Goal: Information Seeking & Learning: Check status

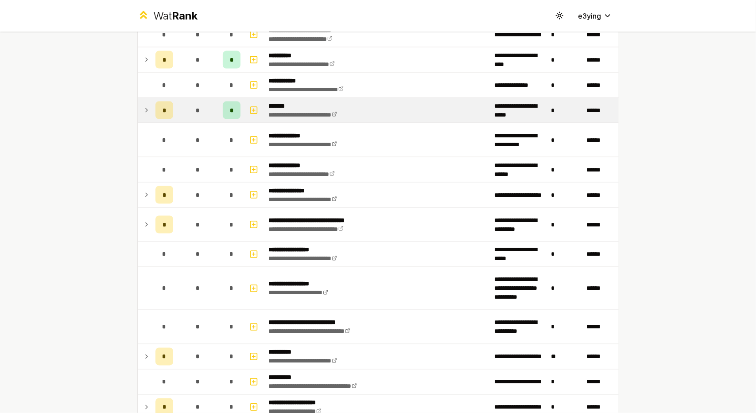
scroll to position [1091, 0]
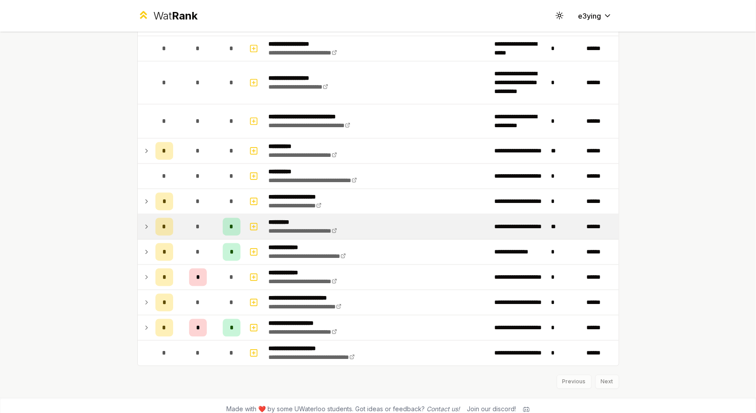
click at [147, 219] on td at bounding box center [145, 226] width 14 height 25
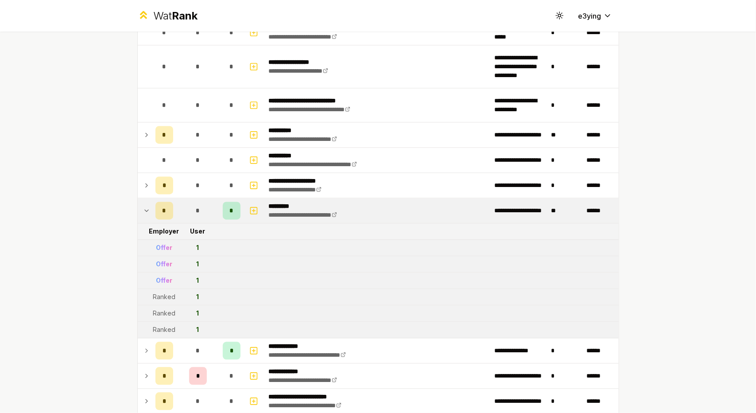
scroll to position [1180, 0]
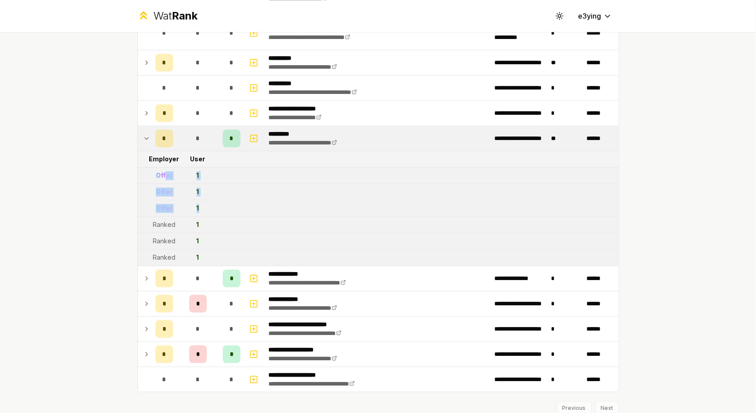
drag, startPoint x: 206, startPoint y: 204, endPoint x: 159, endPoint y: 163, distance: 61.5
click at [159, 171] on div "Offer" at bounding box center [164, 175] width 16 height 9
drag, startPoint x: 219, startPoint y: 196, endPoint x: 149, endPoint y: 166, distance: 76.2
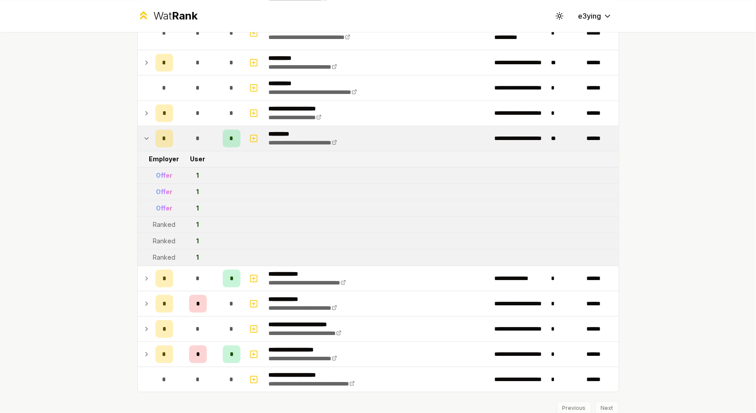
click at [143, 167] on td at bounding box center [145, 175] width 14 height 16
drag, startPoint x: 216, startPoint y: 196, endPoint x: 135, endPoint y: 167, distance: 86.4
click at [138, 167] on td at bounding box center [145, 175] width 14 height 16
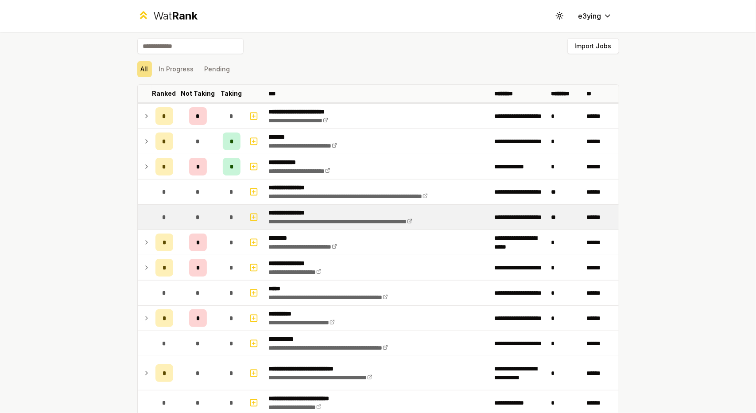
scroll to position [0, 0]
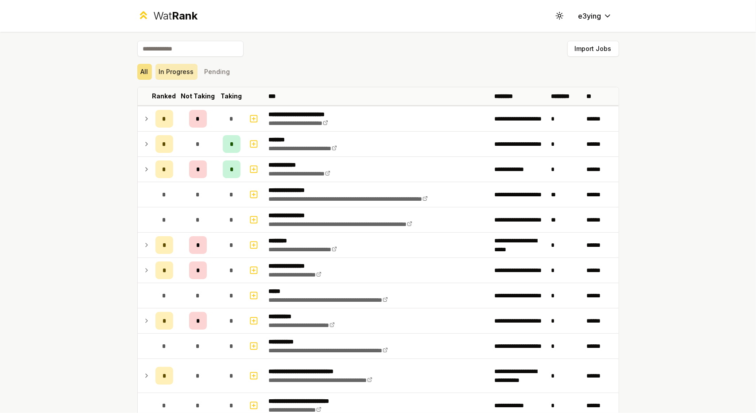
click at [169, 67] on button "In Progress" at bounding box center [176, 72] width 42 height 16
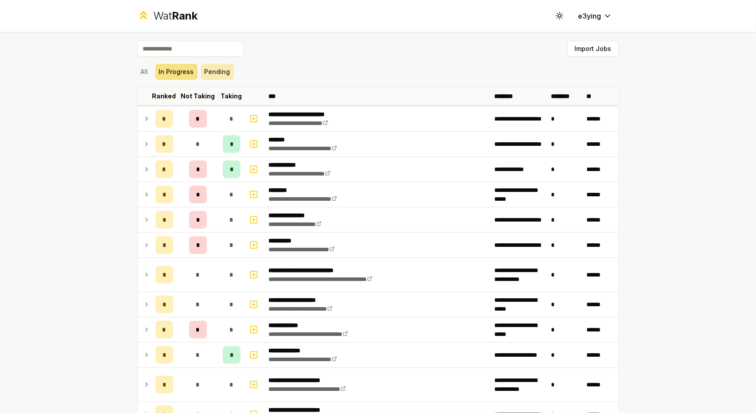
click at [201, 64] on button "Pending" at bounding box center [217, 72] width 33 height 16
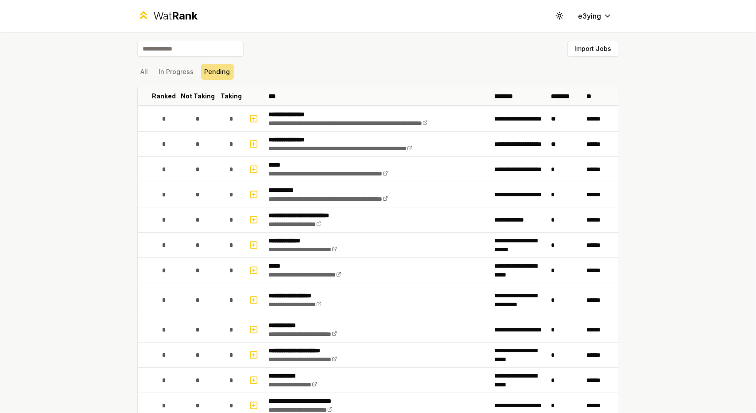
click at [123, 71] on div "**********" at bounding box center [378, 360] width 510 height 656
click at [132, 70] on div "**********" at bounding box center [378, 360] width 510 height 656
click at [137, 71] on button "All" at bounding box center [144, 72] width 15 height 16
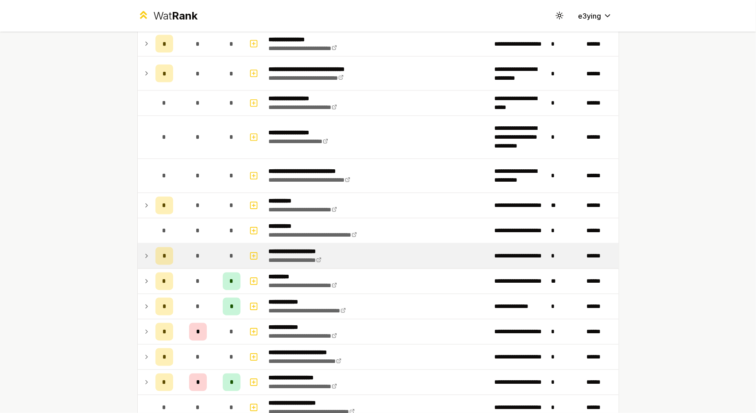
scroll to position [1047, 0]
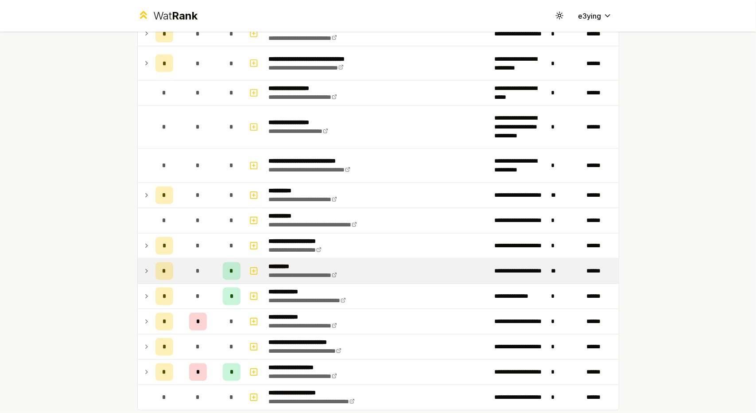
click at [138, 266] on td at bounding box center [145, 271] width 14 height 25
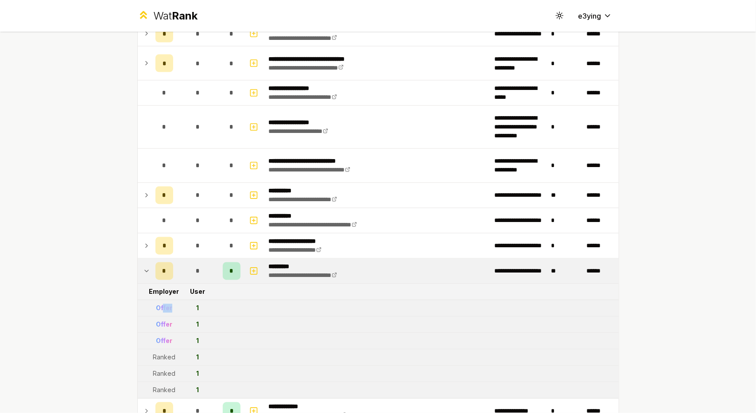
drag, startPoint x: 172, startPoint y: 298, endPoint x: 157, endPoint y: 299, distance: 15.1
click at [159, 300] on td "Offer" at bounding box center [164, 308] width 25 height 16
click at [157, 304] on div "Offer" at bounding box center [164, 308] width 16 height 9
drag, startPoint x: 183, startPoint y: 303, endPoint x: 138, endPoint y: 302, distance: 45.2
click at [138, 302] on tr "Offer 1" at bounding box center [378, 308] width 481 height 16
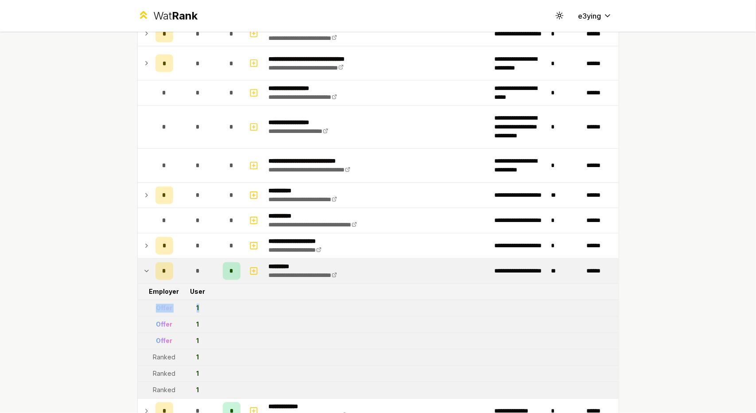
click at [138, 302] on td at bounding box center [145, 308] width 14 height 16
drag, startPoint x: 197, startPoint y: 316, endPoint x: 133, endPoint y: 312, distance: 63.9
click at [138, 317] on tr "Offer 1" at bounding box center [378, 325] width 481 height 16
drag, startPoint x: 205, startPoint y: 328, endPoint x: 140, endPoint y: 330, distance: 64.7
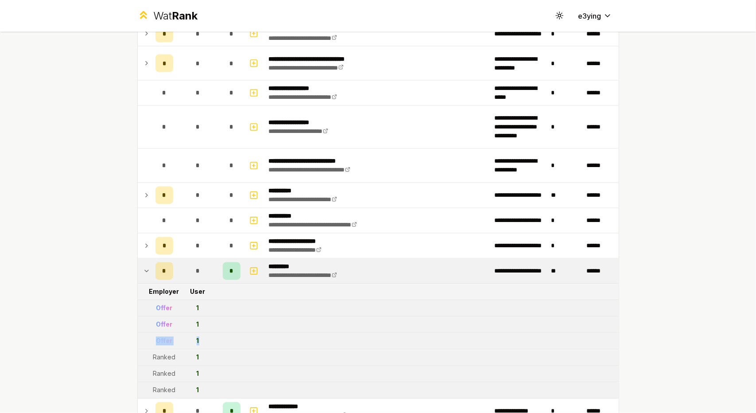
click at [144, 333] on tr "Offer 1" at bounding box center [378, 341] width 481 height 16
click at [140, 333] on td at bounding box center [145, 341] width 14 height 16
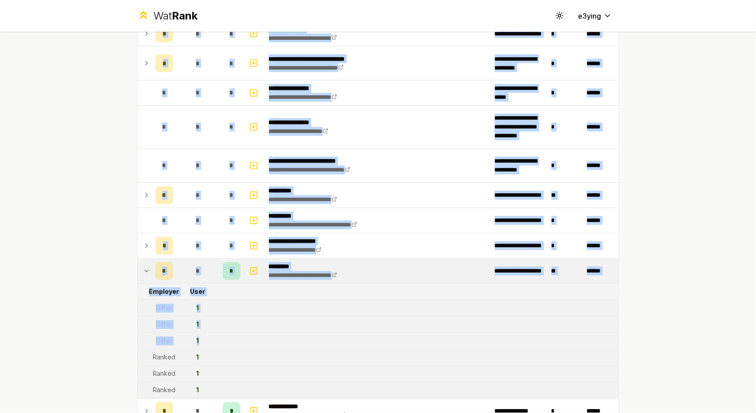
drag, startPoint x: 201, startPoint y: 334, endPoint x: 123, endPoint y: 325, distance: 78.5
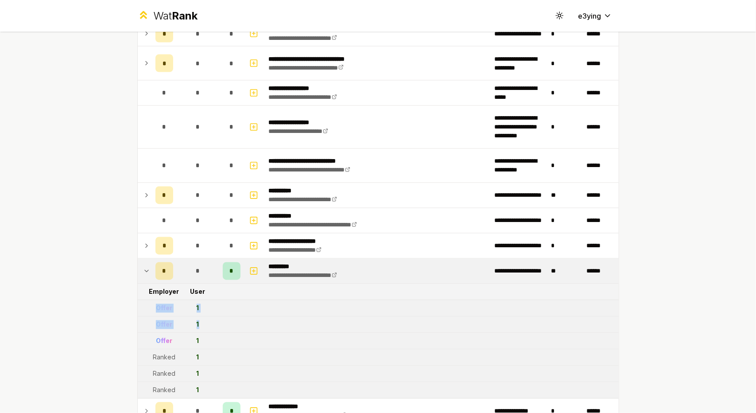
drag, startPoint x: 199, startPoint y: 310, endPoint x: 140, endPoint y: 306, distance: 58.6
drag, startPoint x: 140, startPoint y: 306, endPoint x: 168, endPoint y: 310, distance: 28.2
click at [140, 306] on td at bounding box center [145, 308] width 14 height 16
click at [215, 333] on tr "Offer 1" at bounding box center [378, 341] width 481 height 16
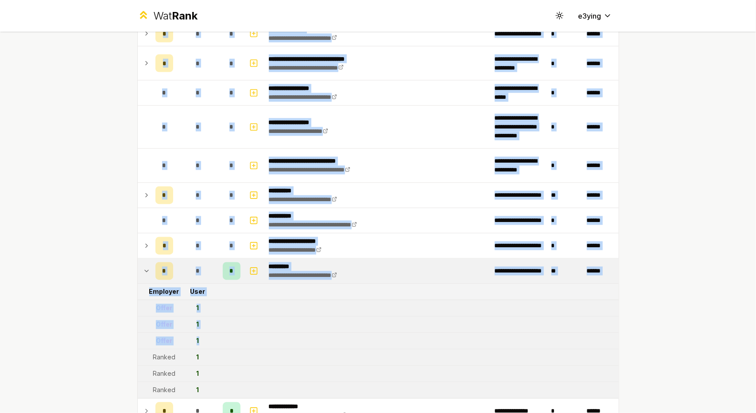
drag, startPoint x: 213, startPoint y: 331, endPoint x: 128, endPoint y: 301, distance: 89.9
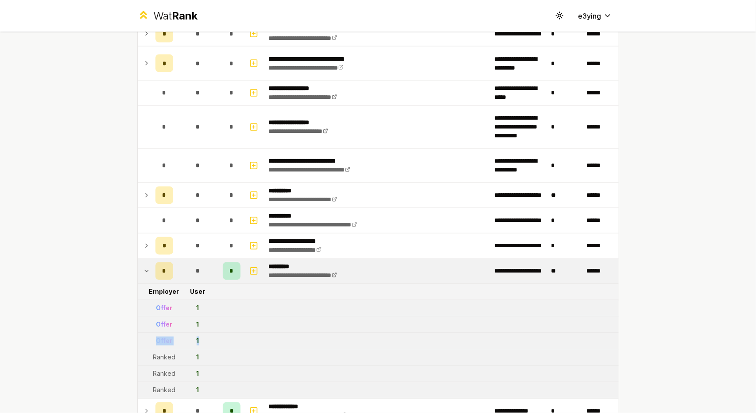
click at [202, 333] on td "1" at bounding box center [198, 341] width 43 height 16
drag, startPoint x: 208, startPoint y: 332, endPoint x: 155, endPoint y: 303, distance: 60.8
click at [156, 304] on div "Offer" at bounding box center [164, 308] width 16 height 9
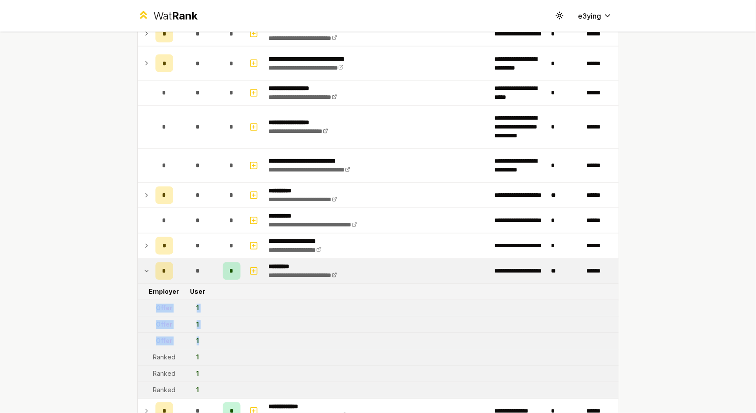
drag, startPoint x: 202, startPoint y: 329, endPoint x: 141, endPoint y: 293, distance: 70.5
click at [141, 300] on td at bounding box center [145, 308] width 14 height 16
drag, startPoint x: 203, startPoint y: 327, endPoint x: 147, endPoint y: 291, distance: 66.8
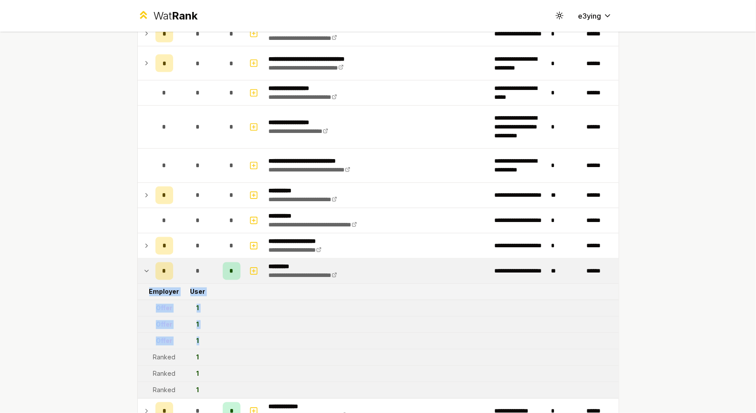
click at [147, 290] on td at bounding box center [145, 292] width 14 height 16
click at [178, 306] on td "1" at bounding box center [198, 308] width 43 height 16
click at [193, 290] on td "User" at bounding box center [198, 292] width 43 height 16
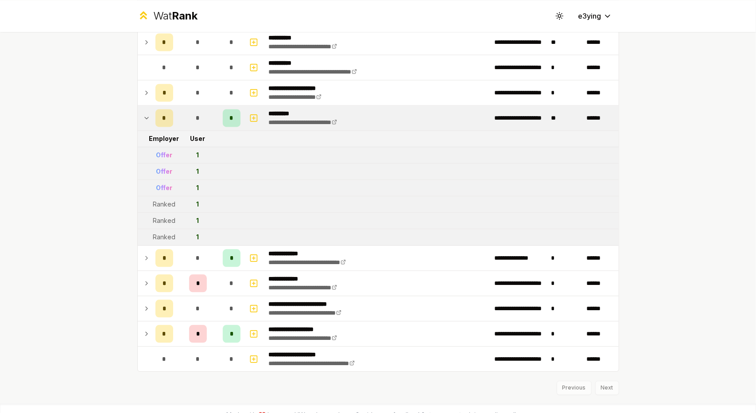
scroll to position [1205, 0]
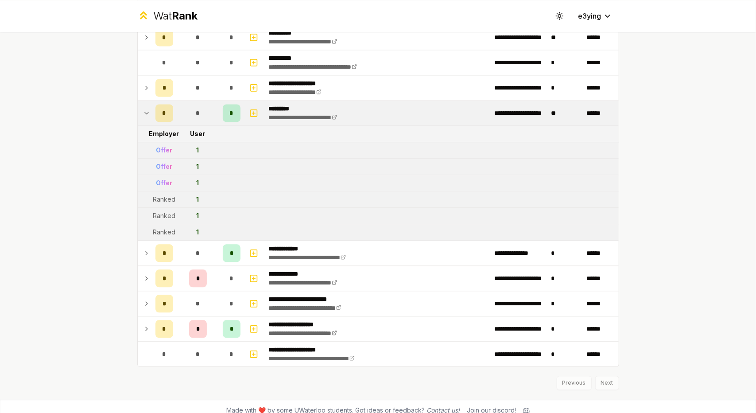
drag, startPoint x: 151, startPoint y: 9, endPoint x: 293, endPoint y: 112, distance: 174.8
click at [293, 114] on link "**********" at bounding box center [303, 117] width 68 height 6
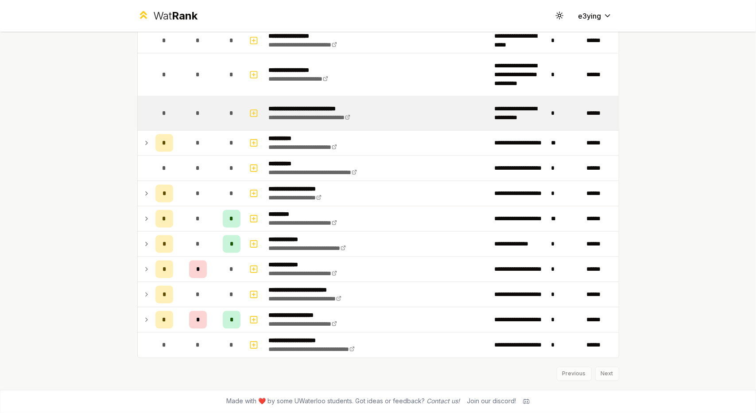
scroll to position [1091, 0]
